Goal: Transaction & Acquisition: Purchase product/service

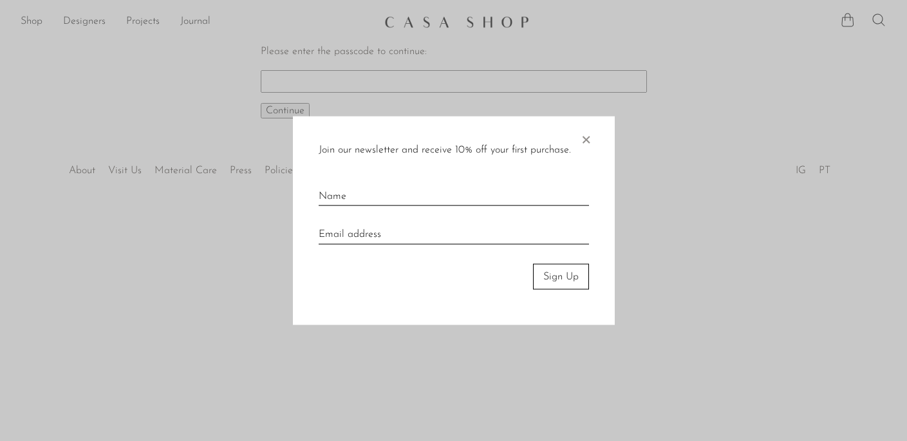
click at [585, 138] on span "×" at bounding box center [585, 136] width 13 height 41
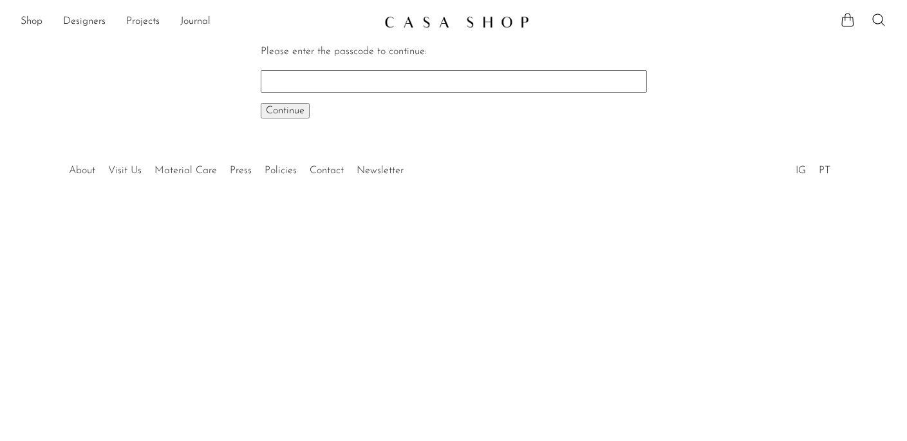
click at [480, 75] on input "Please enter the passcode to continue:" at bounding box center [454, 81] width 386 height 22
type input "EARLY"
click at [277, 106] on span "Continue" at bounding box center [285, 111] width 39 height 10
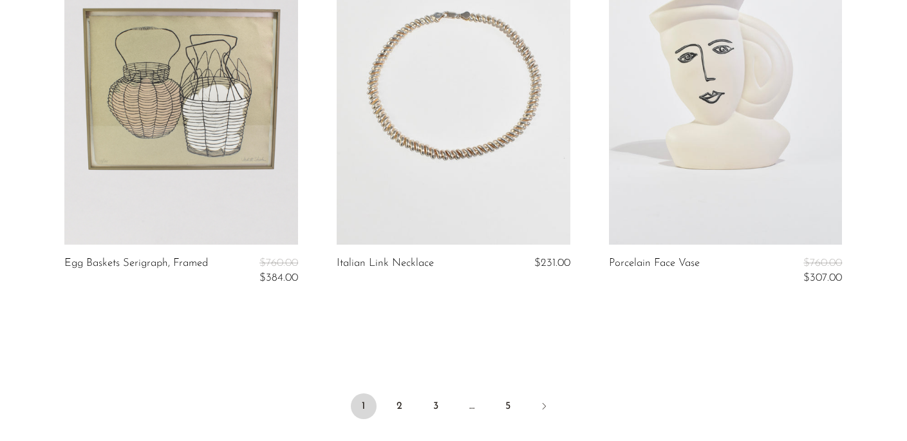
scroll to position [4515, 0]
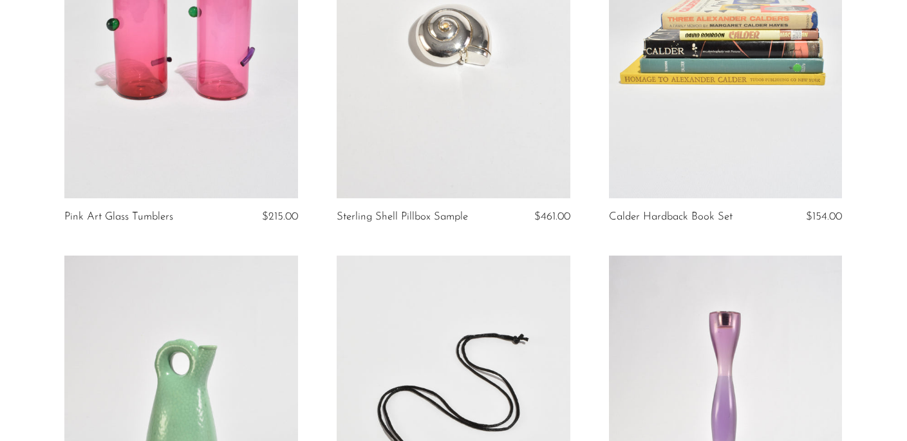
scroll to position [0, 0]
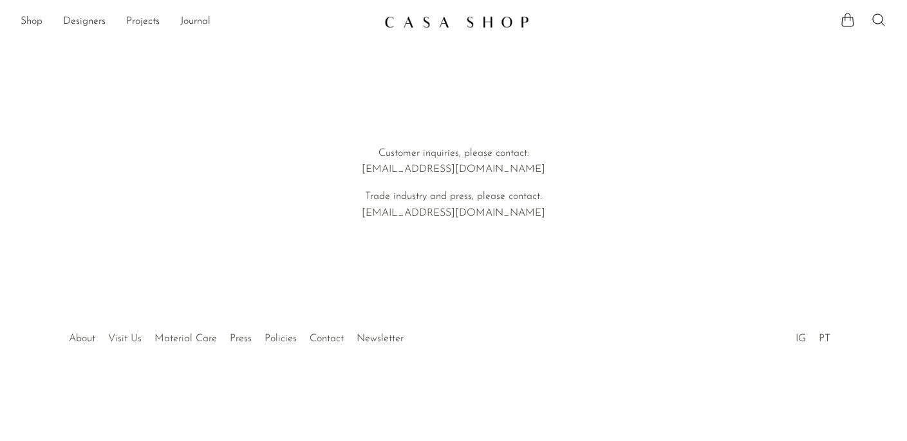
click at [130, 336] on link "Visit Us" at bounding box center [124, 338] width 33 height 10
